Goal: Information Seeking & Learning: Learn about a topic

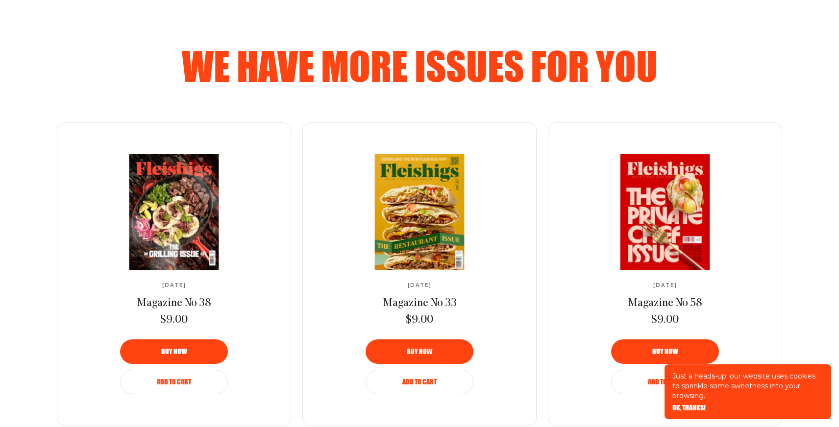
scroll to position [600, 0]
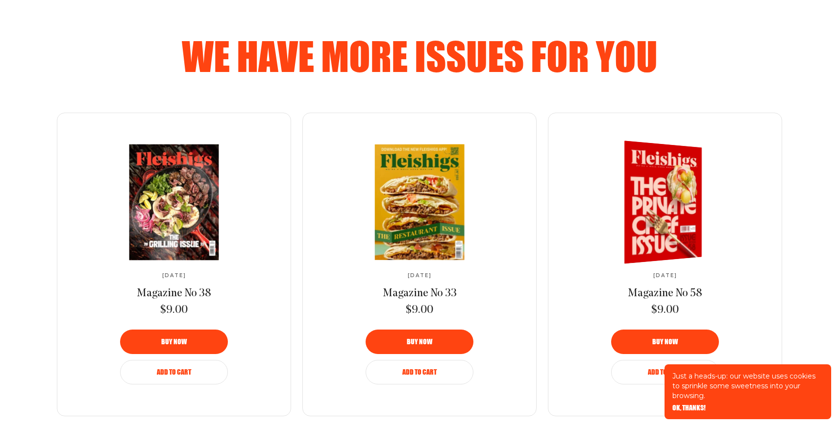
click at [666, 183] on img at bounding box center [658, 203] width 142 height 130
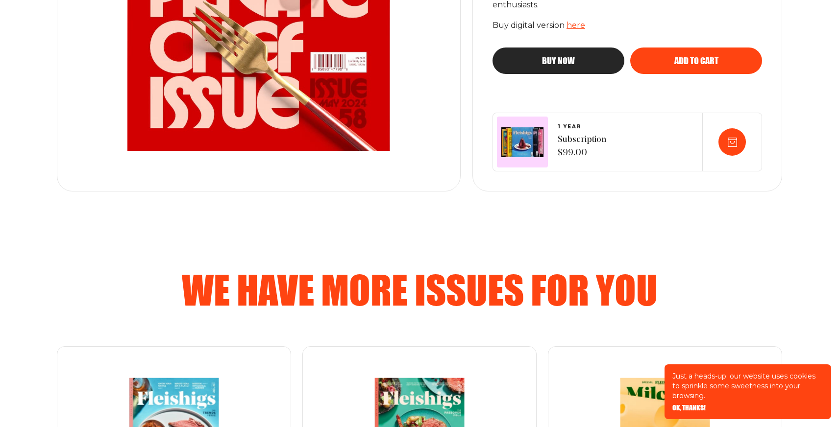
scroll to position [150, 0]
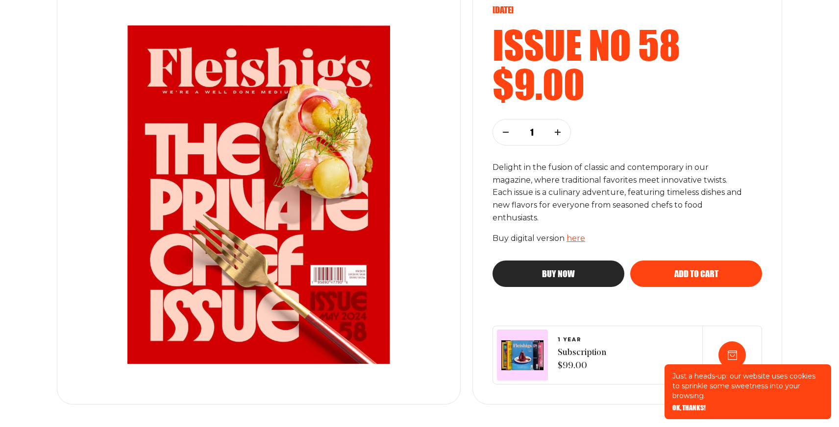
click at [578, 240] on link "here" at bounding box center [576, 238] width 19 height 9
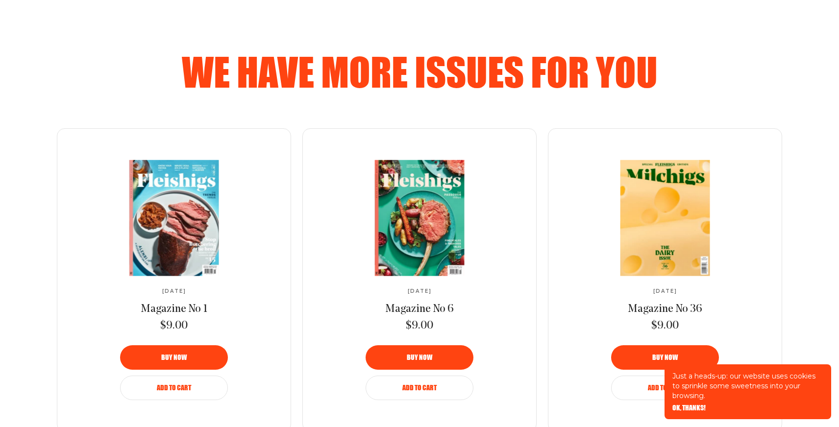
scroll to position [579, 0]
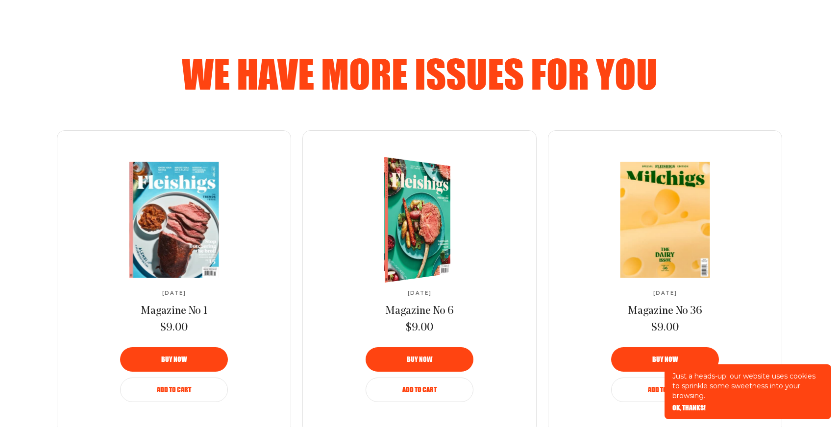
click at [428, 231] on img at bounding box center [411, 220] width 122 height 135
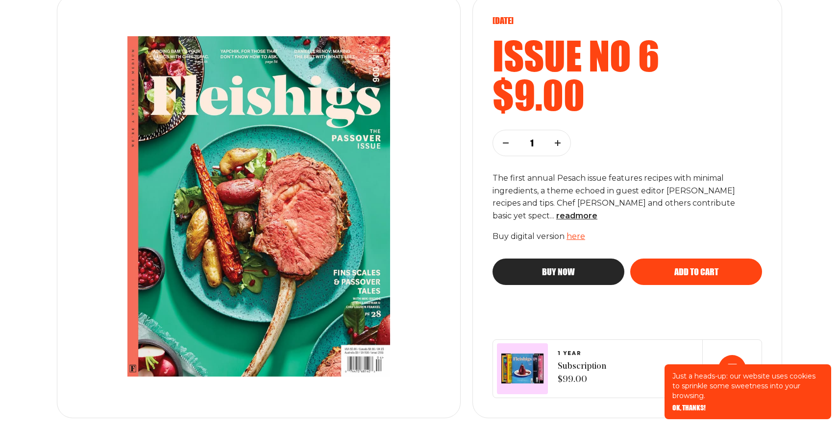
scroll to position [143, 0]
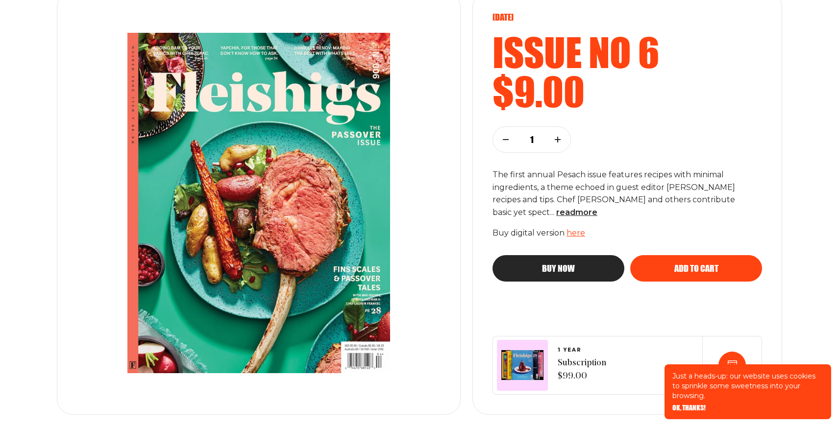
click at [571, 230] on link "here" at bounding box center [576, 232] width 19 height 9
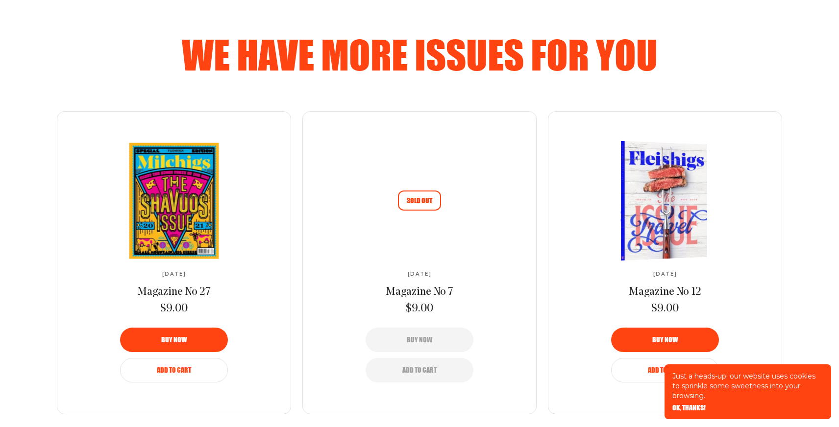
scroll to position [604, 0]
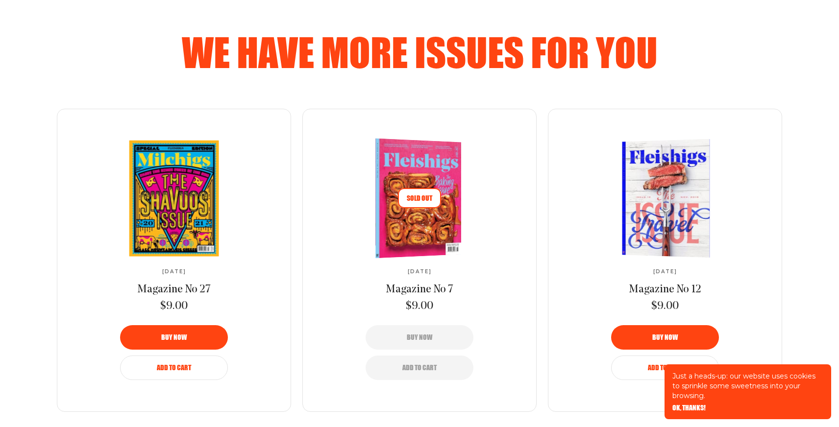
click at [449, 194] on img at bounding box center [414, 199] width 157 height 124
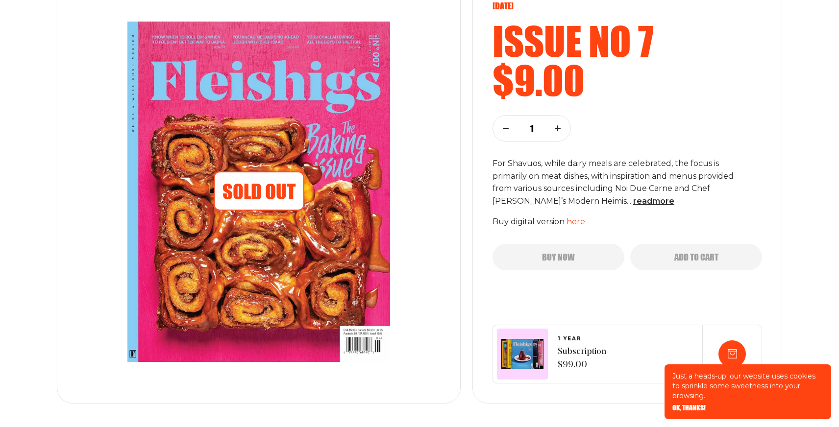
scroll to position [155, 0]
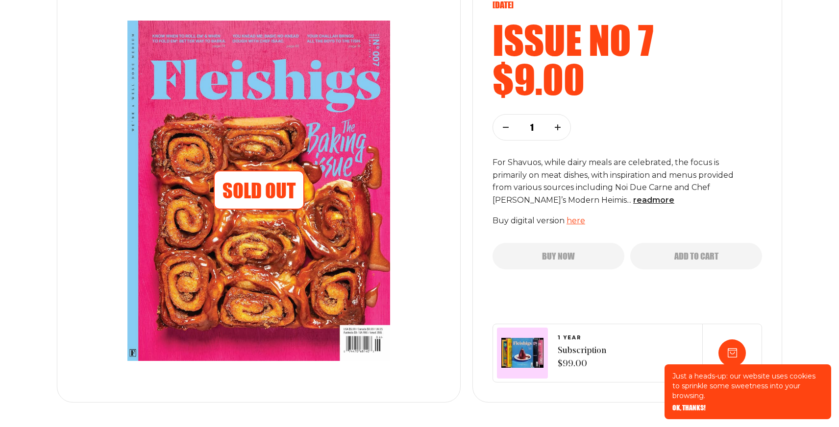
click at [573, 221] on link "here" at bounding box center [576, 220] width 19 height 9
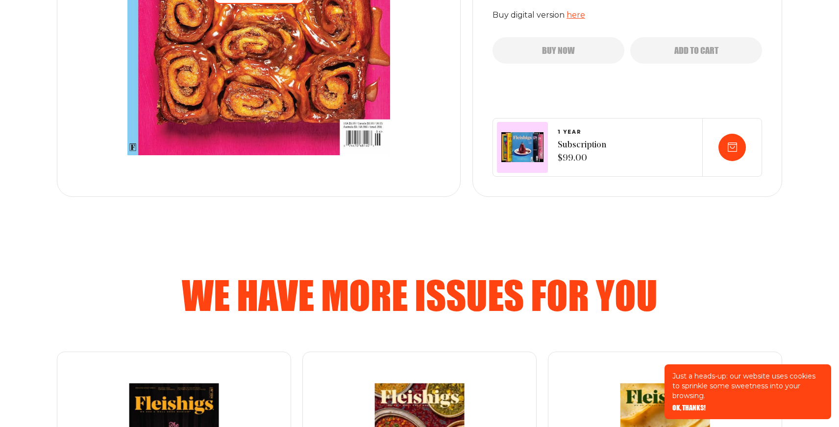
scroll to position [534, 0]
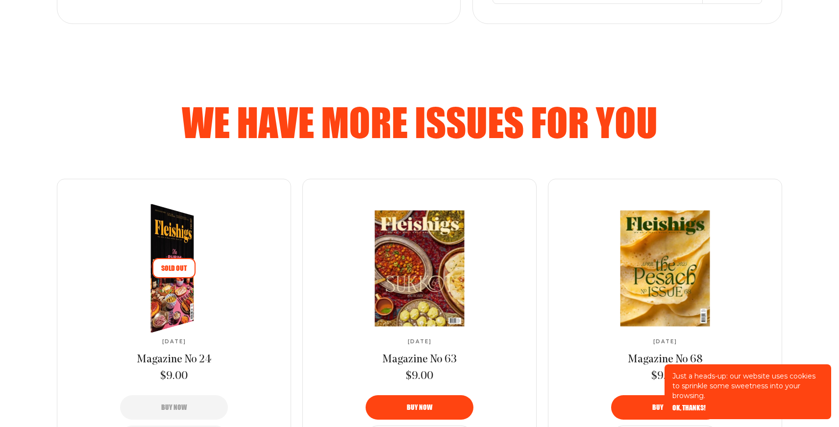
click at [182, 304] on img at bounding box center [167, 269] width 79 height 142
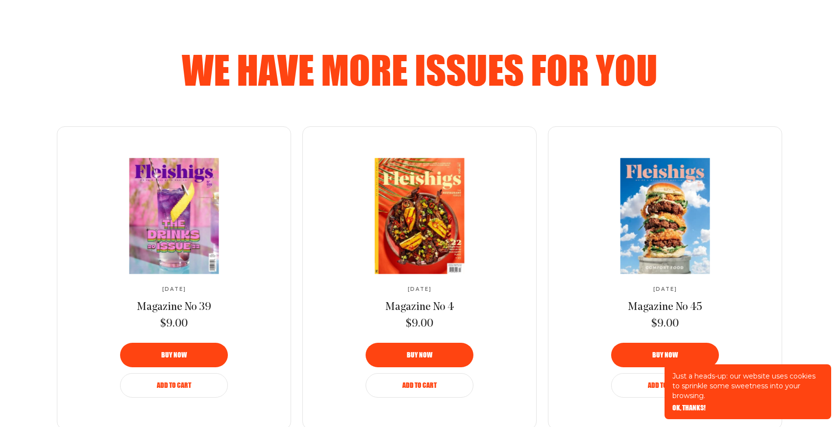
scroll to position [581, 0]
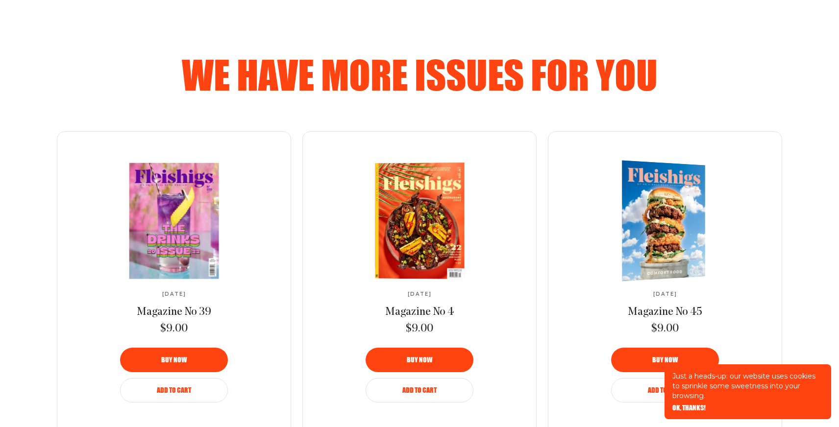
click at [643, 256] on img at bounding box center [659, 221] width 153 height 126
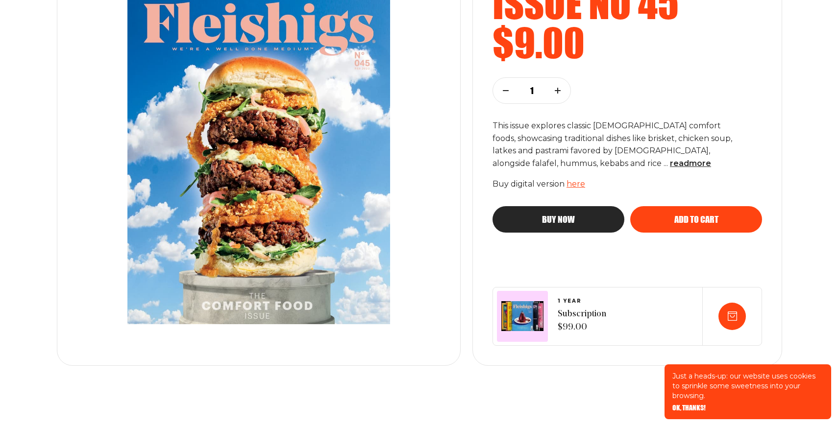
scroll to position [197, 0]
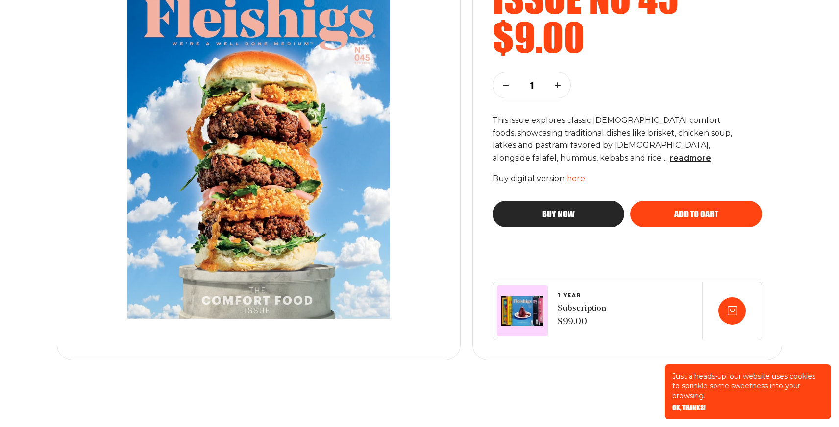
click at [570, 183] on link "here" at bounding box center [576, 178] width 19 height 9
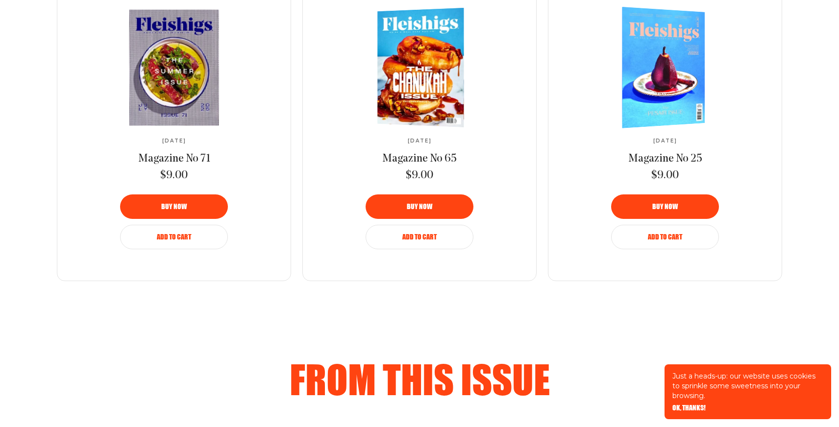
click at [639, 99] on img at bounding box center [659, 67] width 152 height 126
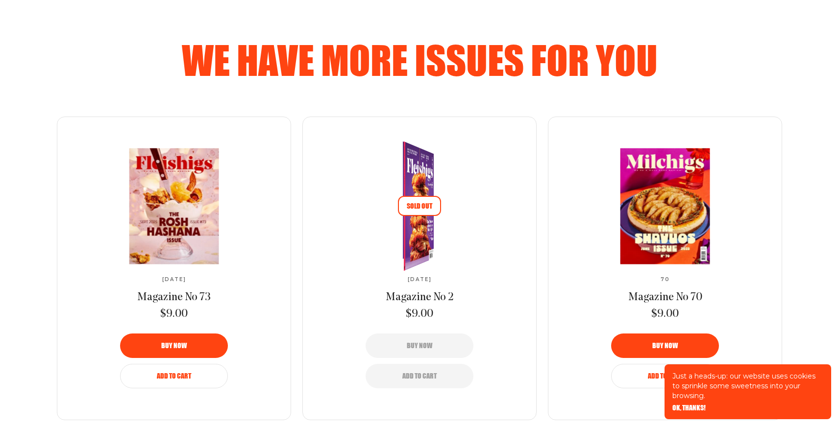
scroll to position [596, 0]
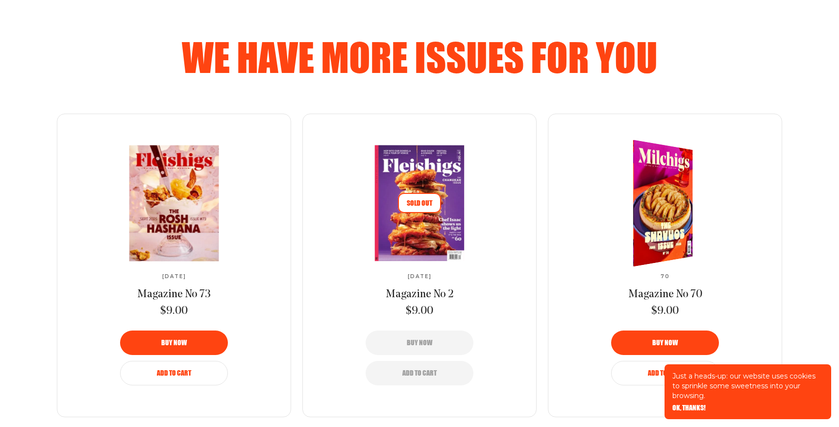
click at [681, 224] on img at bounding box center [657, 204] width 110 height 138
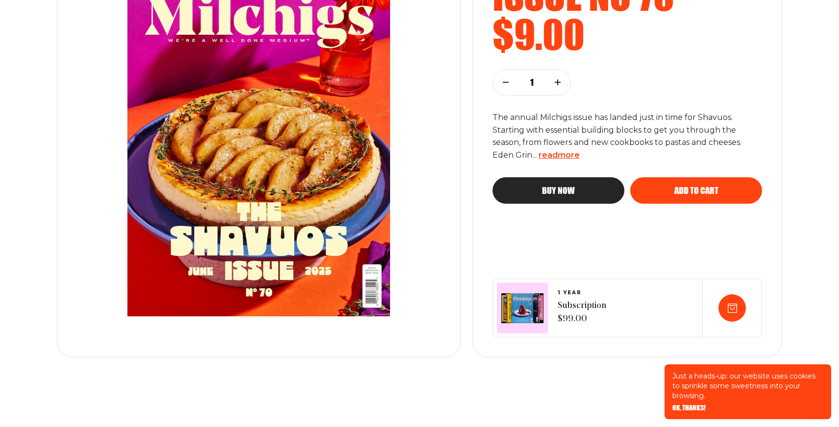
click at [557, 158] on span "read more" at bounding box center [559, 154] width 41 height 9
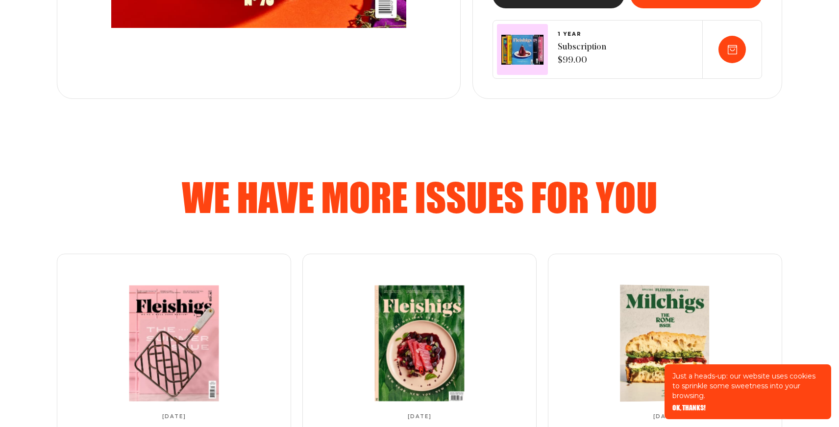
scroll to position [659, 0]
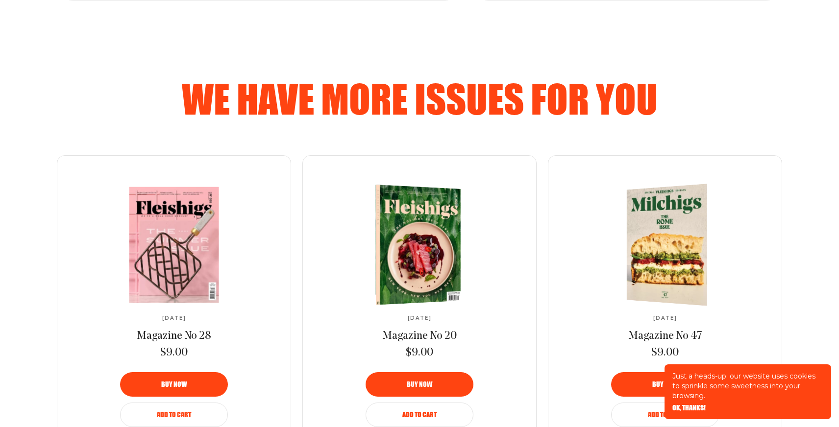
click at [488, 232] on link at bounding box center [420, 245] width 164 height 116
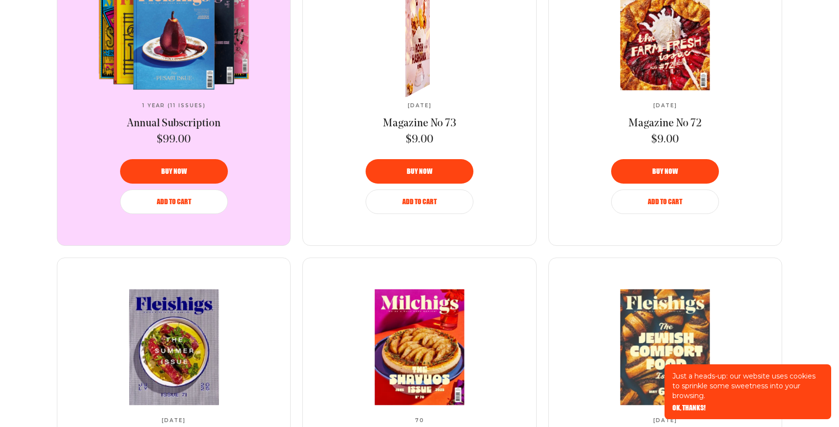
scroll to position [462, 0]
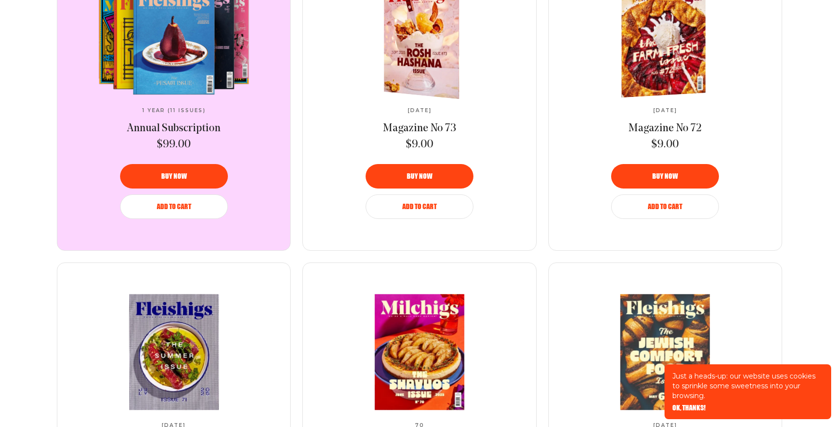
click at [613, 59] on img at bounding box center [660, 37] width 154 height 125
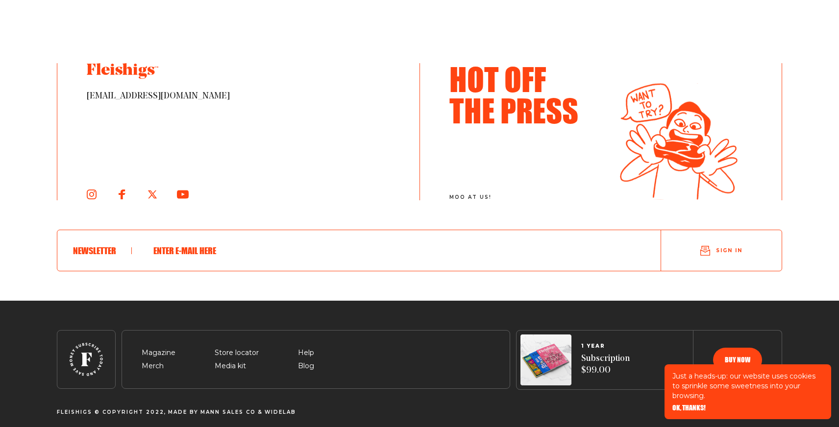
scroll to position [1883, 0]
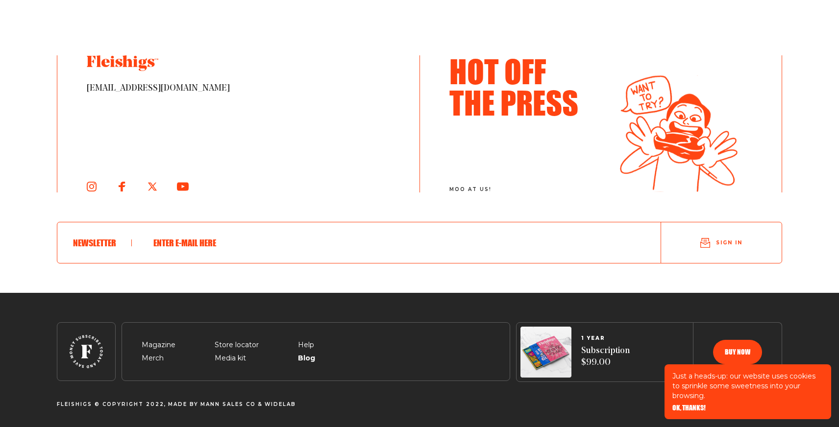
click at [298, 353] on span "Blog" at bounding box center [306, 347] width 16 height 12
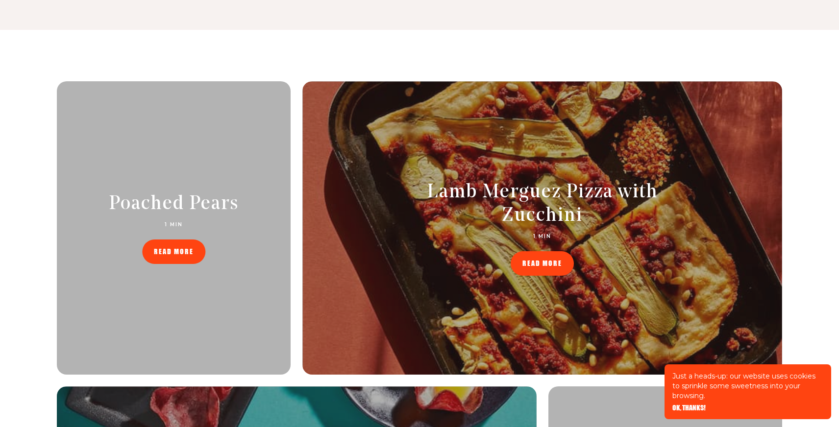
scroll to position [215, 0]
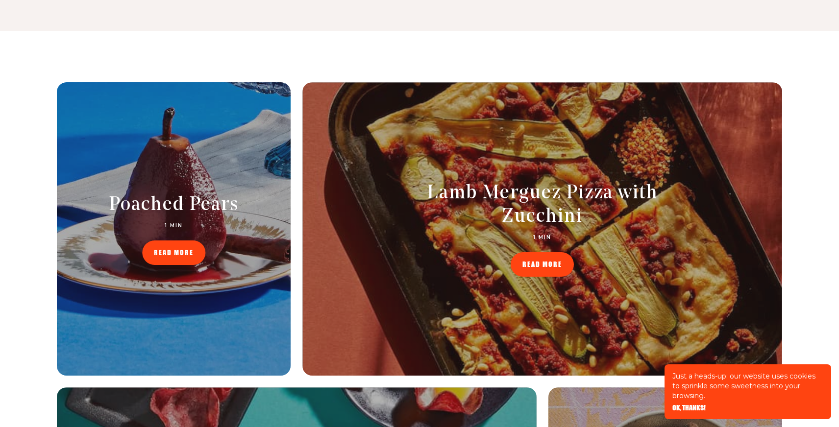
click at [235, 190] on div at bounding box center [174, 229] width 234 height 294
click at [190, 237] on div "Poached Pears 1 MIN READ MORE" at bounding box center [174, 230] width 234 height 72
click at [190, 247] on link "READ MORE" at bounding box center [173, 253] width 63 height 25
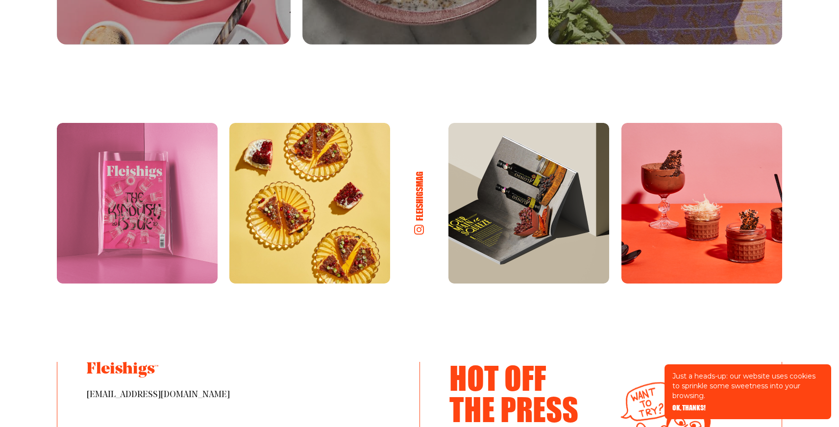
scroll to position [1882, 0]
